Goal: Check status: Check status

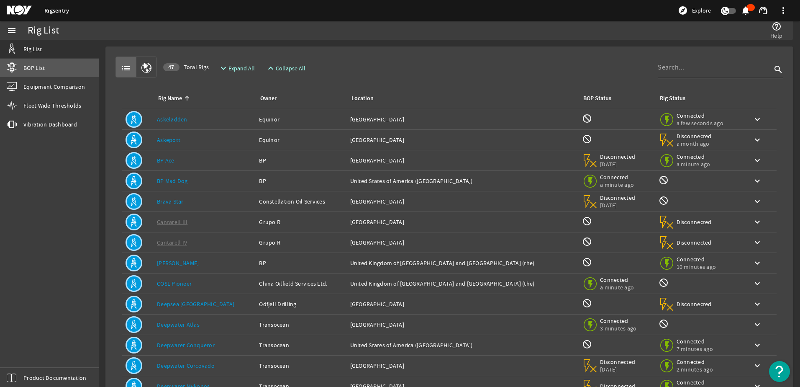
click at [46, 66] on link "BOP List" at bounding box center [49, 68] width 99 height 18
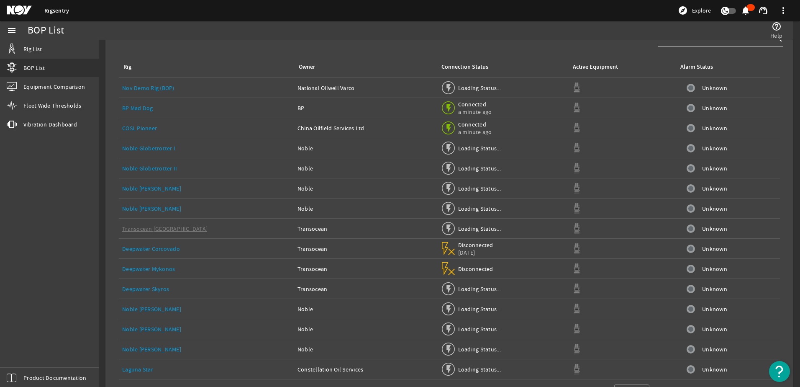
scroll to position [57, 0]
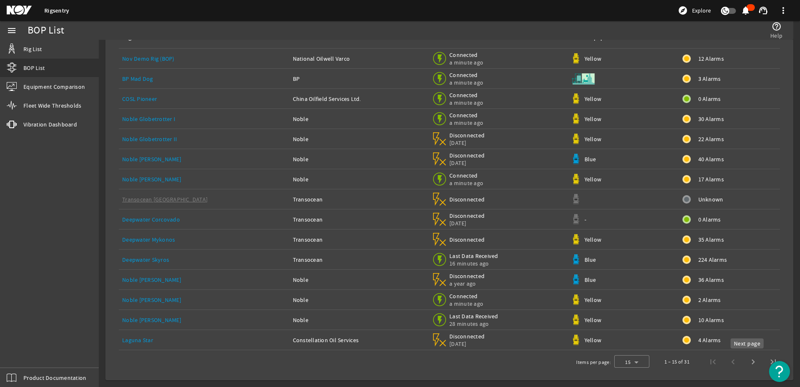
click at [746, 362] on span "Next page" at bounding box center [753, 361] width 20 height 20
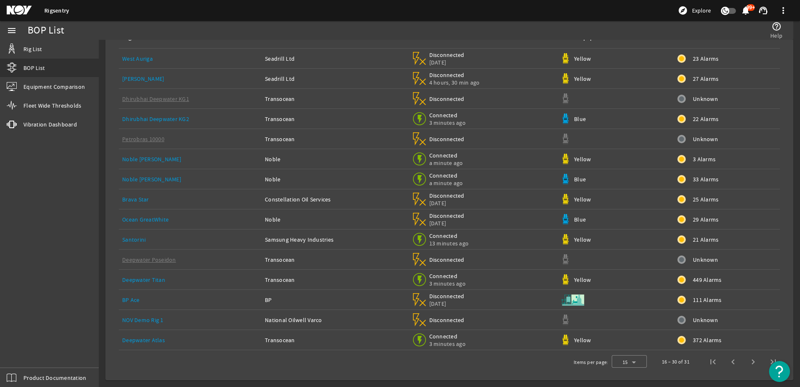
click at [131, 238] on link "Santorini" at bounding box center [133, 240] width 23 height 8
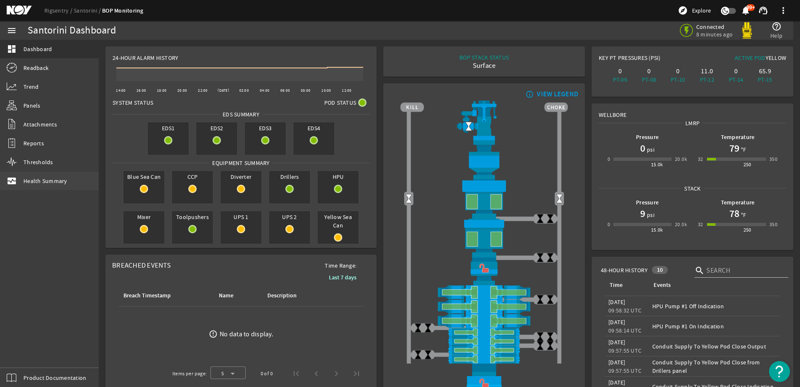
click at [39, 184] on span "Health Summary" at bounding box center [45, 181] width 44 height 8
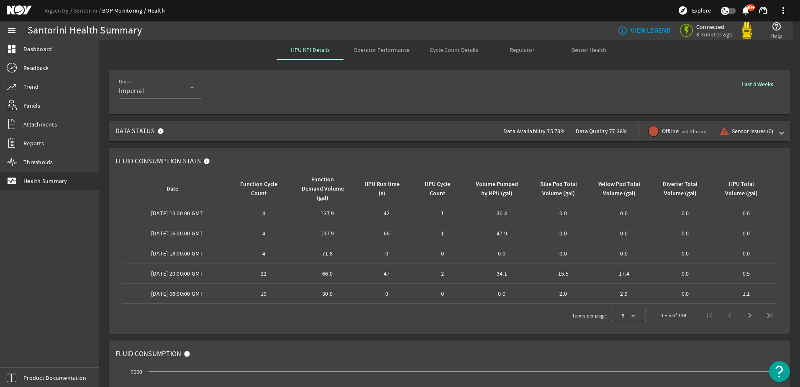
click at [380, 51] on span "Operator Performance" at bounding box center [382, 50] width 56 height 6
